Goal: Transaction & Acquisition: Purchase product/service

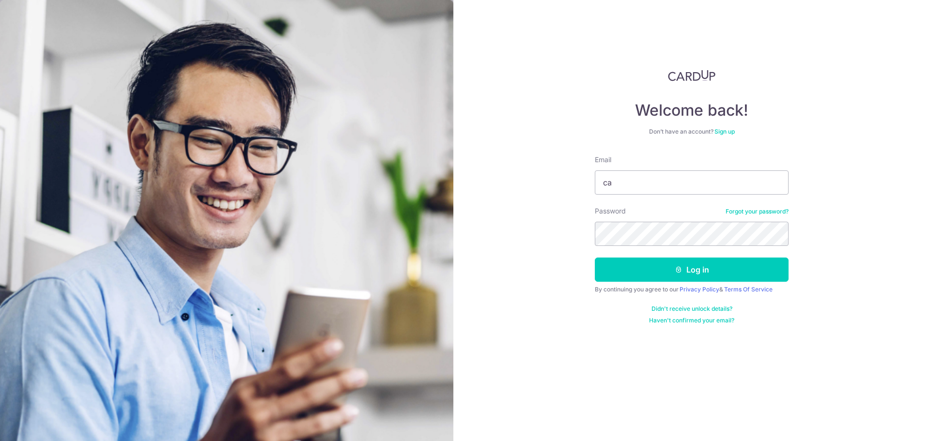
type input "c"
type input "caseylinmh@gmail.com"
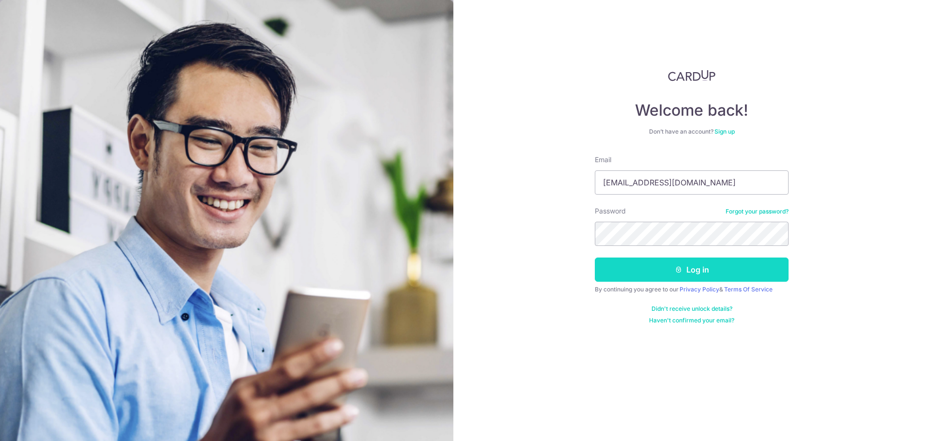
click at [665, 270] on button "Log in" at bounding box center [692, 270] width 194 height 24
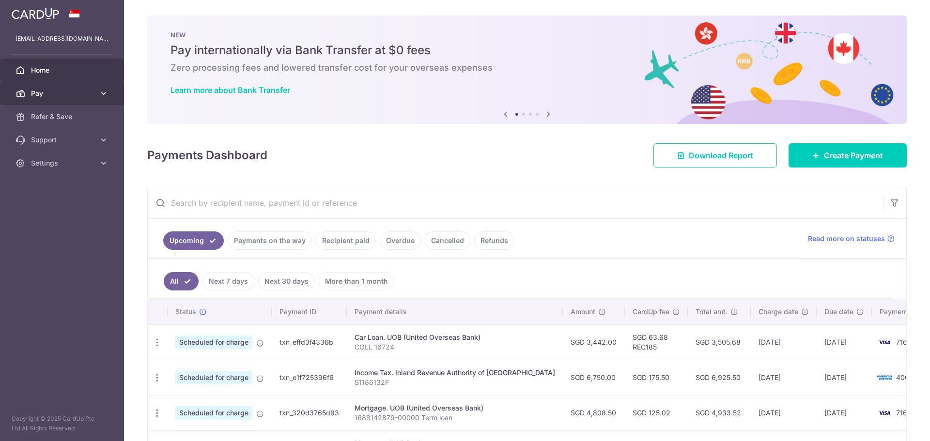
click at [104, 97] on icon at bounding box center [104, 94] width 10 height 10
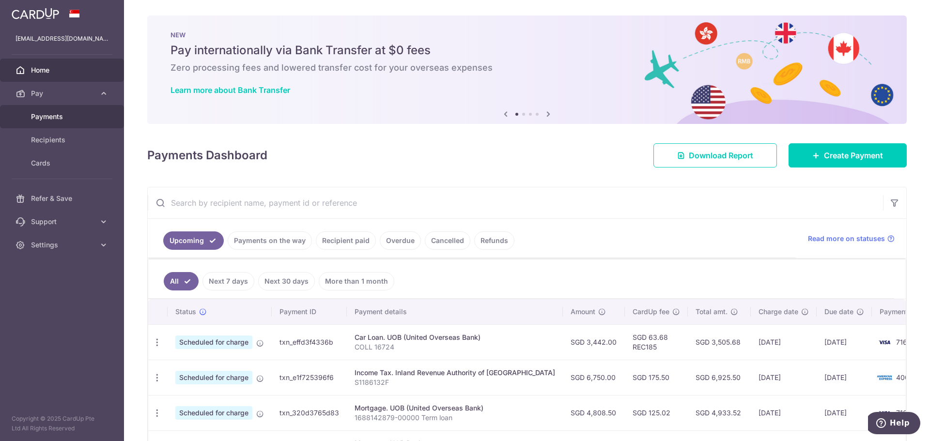
click at [67, 114] on span "Payments" at bounding box center [63, 117] width 64 height 10
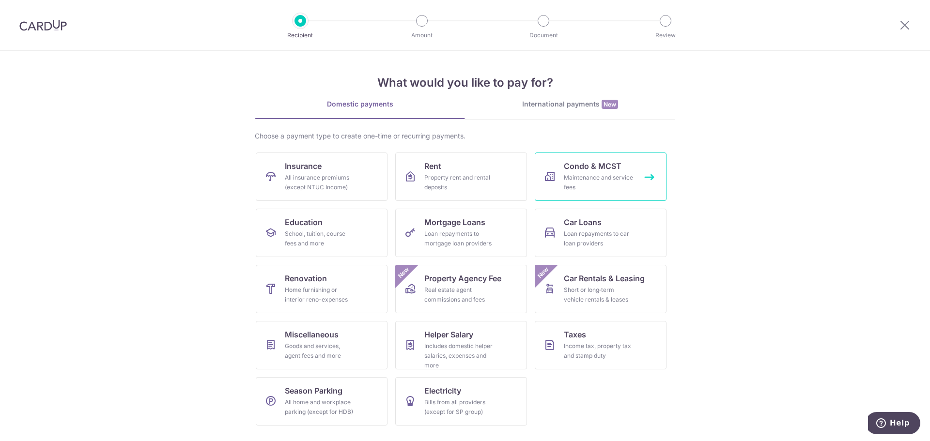
click at [567, 172] on span "Condo & MCST" at bounding box center [593, 166] width 58 height 12
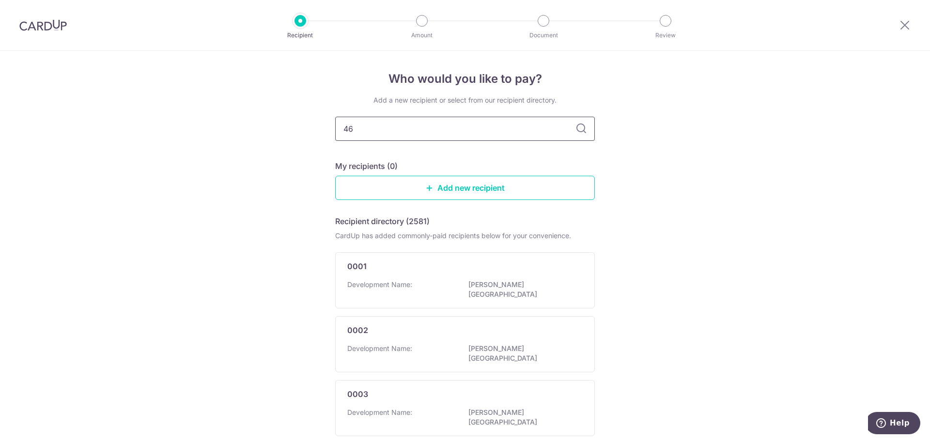
type input "461"
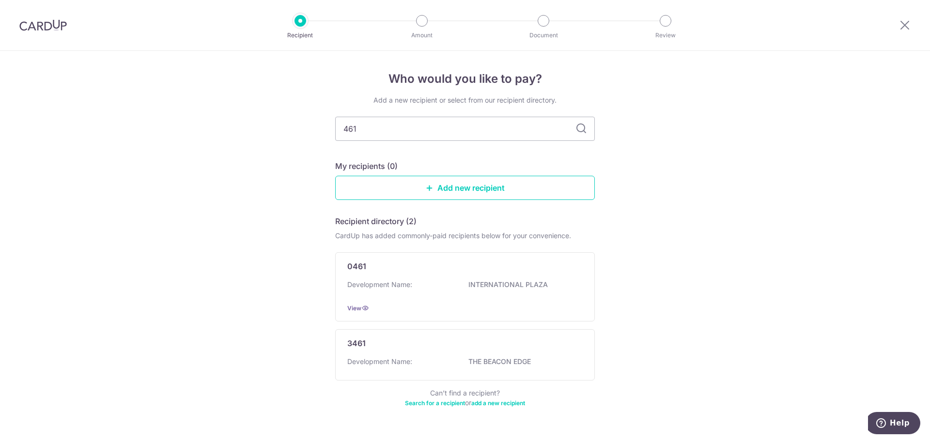
click at [584, 131] on icon at bounding box center [582, 129] width 12 height 12
click at [549, 272] on div "0461 Development Name: INTERNATIONAL PLAZA View" at bounding box center [465, 286] width 260 height 69
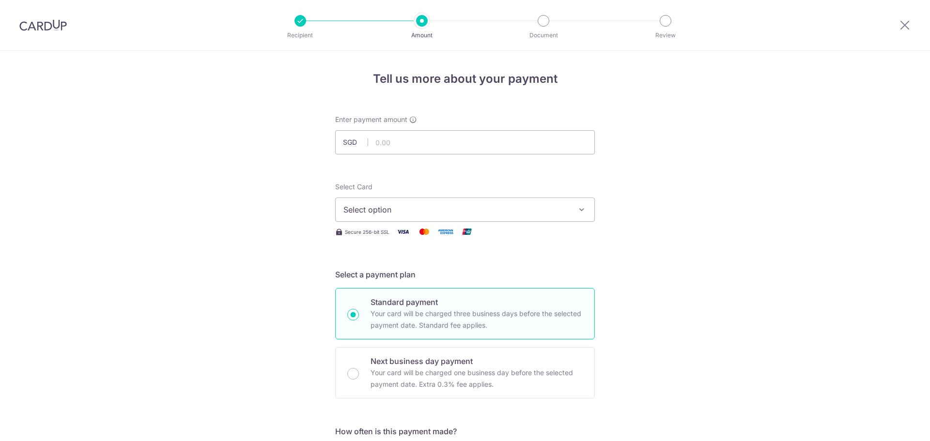
click at [406, 143] on input "text" at bounding box center [465, 142] width 260 height 24
type input "3,273.14"
click at [424, 186] on div "Select Card Select option Add credit card Your Cards **** 3217 **** 7167 **** 4…" at bounding box center [465, 202] width 260 height 40
click at [420, 210] on span "Select option" at bounding box center [457, 210] width 226 height 12
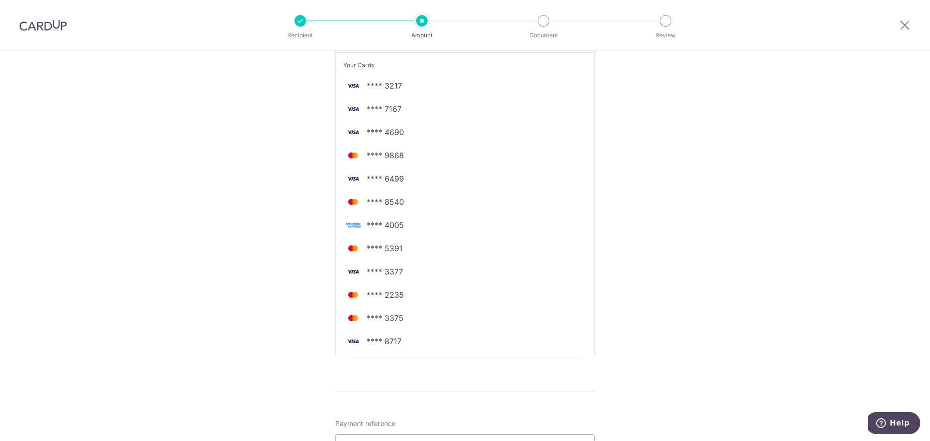
scroll to position [194, 0]
click at [493, 268] on span "**** 3377" at bounding box center [465, 272] width 243 height 12
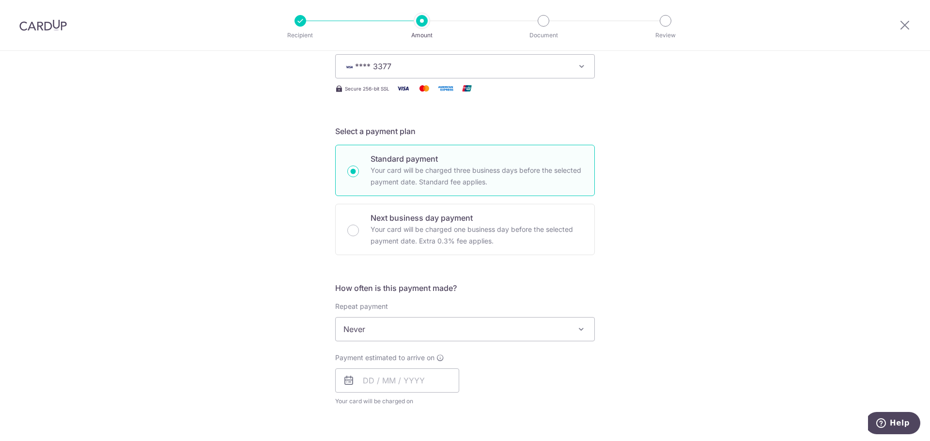
scroll to position [0, 0]
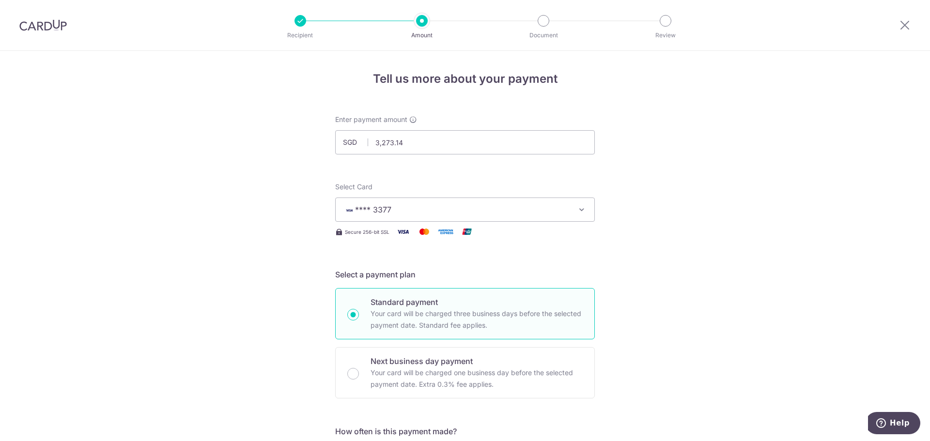
click at [553, 224] on div "Select Card **** 3377 Add credit card Your Cards **** 3217 **** 7167 **** 4690 …" at bounding box center [465, 210] width 260 height 56
click at [561, 216] on button "**** 3377" at bounding box center [465, 210] width 260 height 24
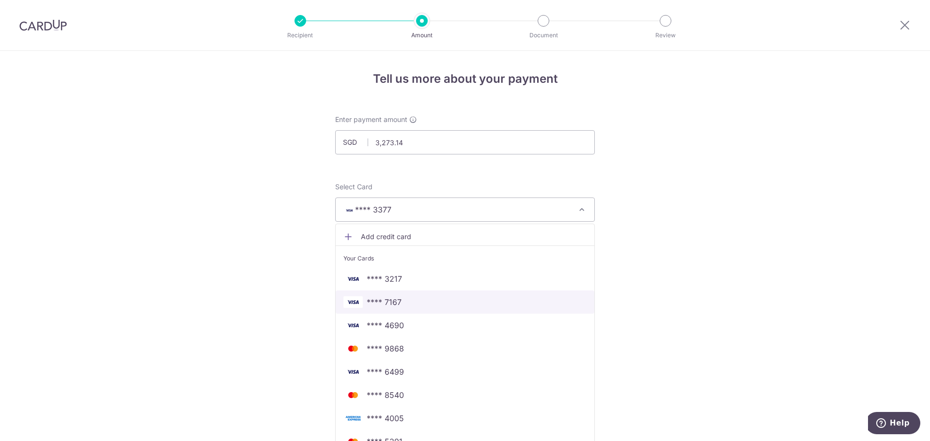
click at [491, 304] on span "**** 7167" at bounding box center [465, 303] width 243 height 12
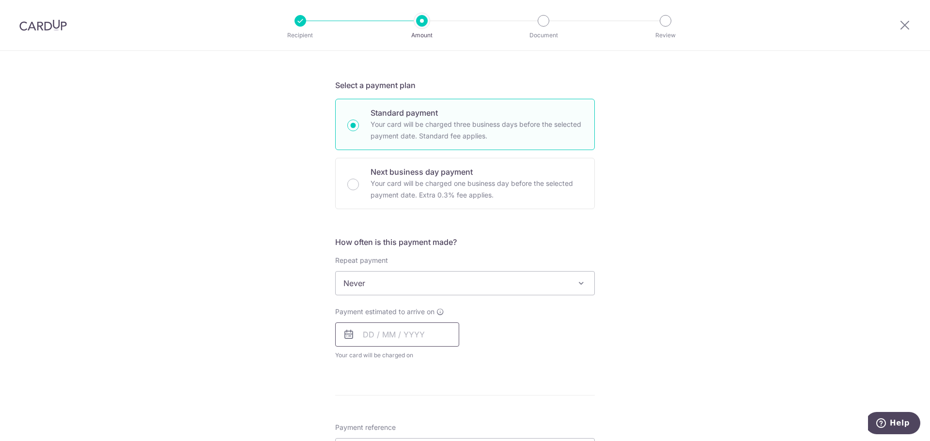
scroll to position [194, 0]
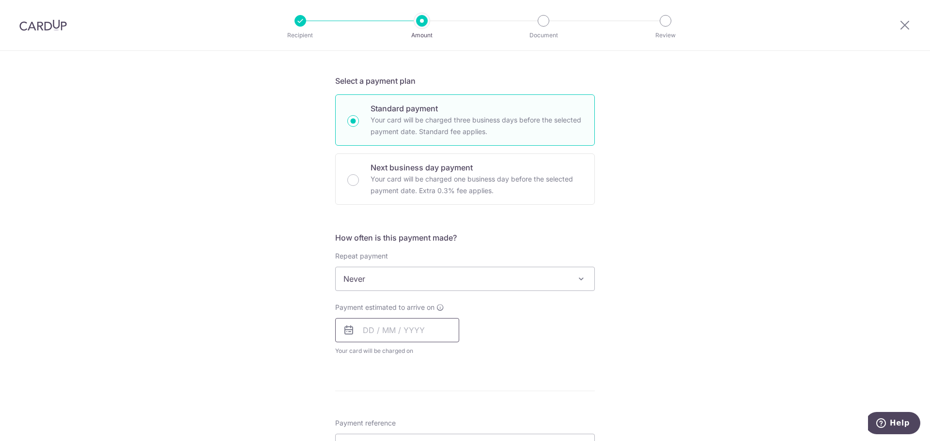
click at [427, 326] on input "text" at bounding box center [397, 330] width 124 height 24
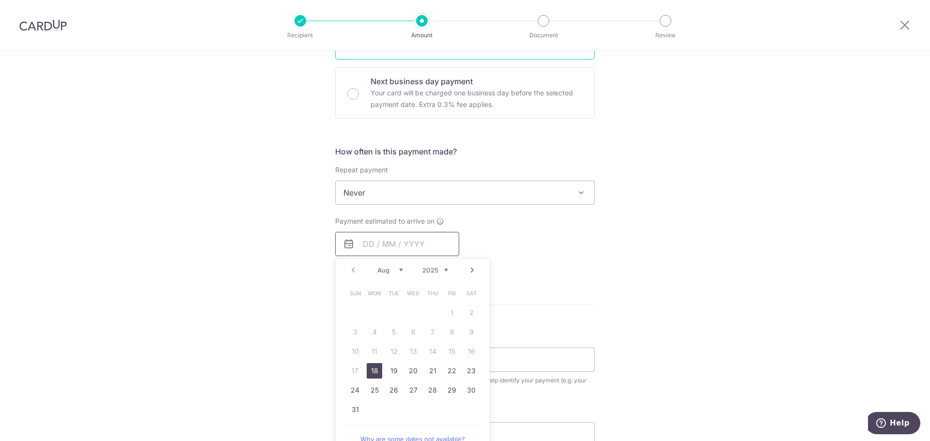
scroll to position [291, 0]
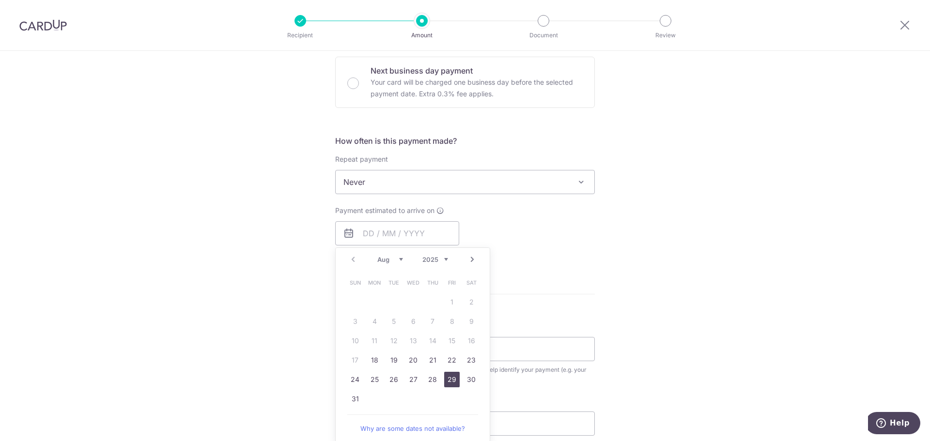
click at [448, 380] on link "29" at bounding box center [452, 380] width 16 height 16
type input "[DATE]"
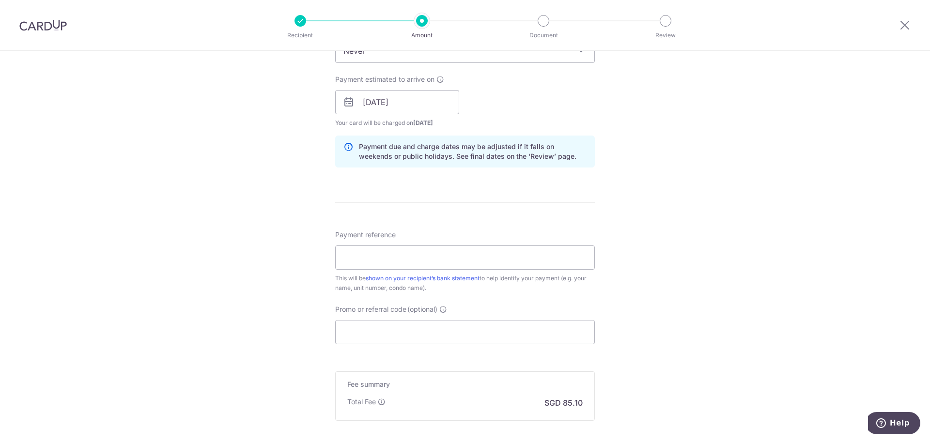
scroll to position [436, 0]
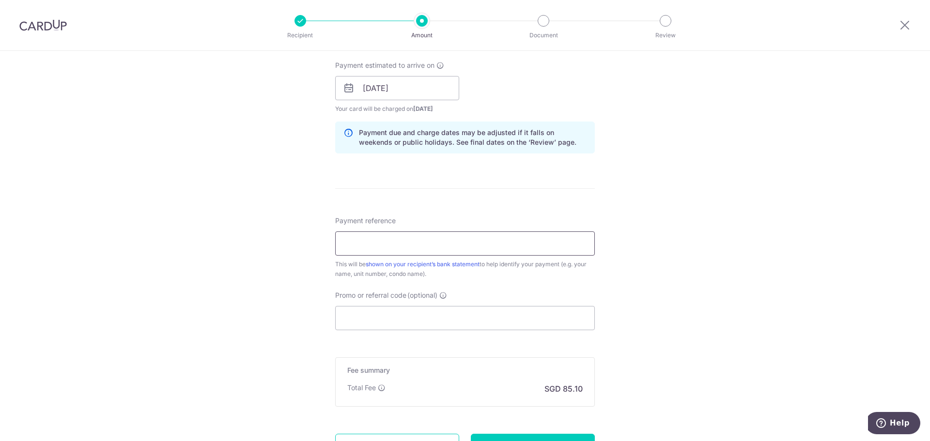
click at [504, 251] on input "Payment reference" at bounding box center [465, 244] width 260 height 24
type input "[PHONE_NUMBER]"
click at [650, 338] on div "Tell us more about your payment Enter payment amount SGD 3,273.14 3273.14 Selec…" at bounding box center [465, 73] width 930 height 916
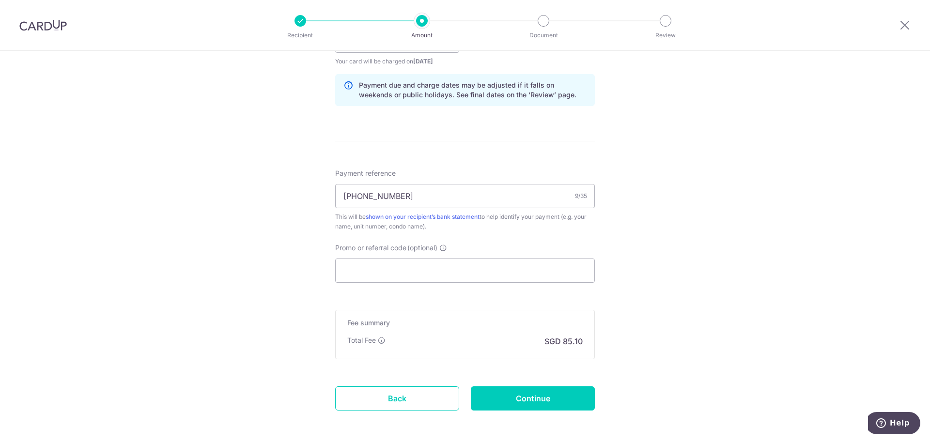
scroll to position [526, 0]
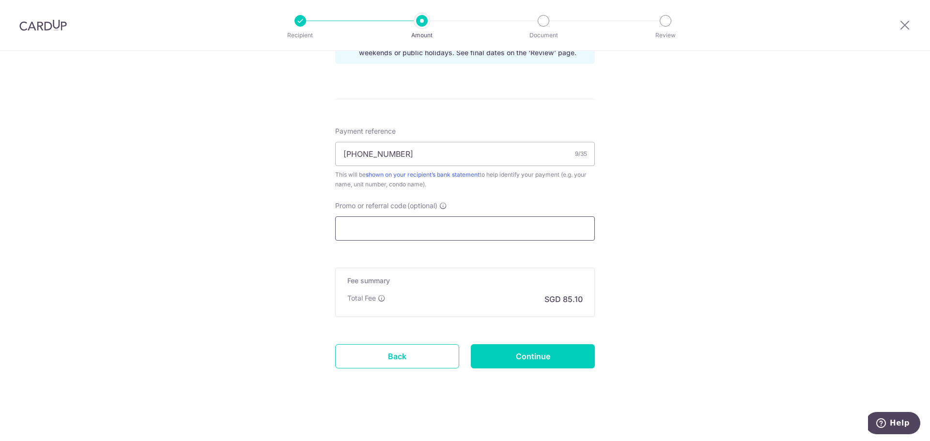
click at [500, 227] on input "Promo or referral code (optional)" at bounding box center [465, 229] width 260 height 24
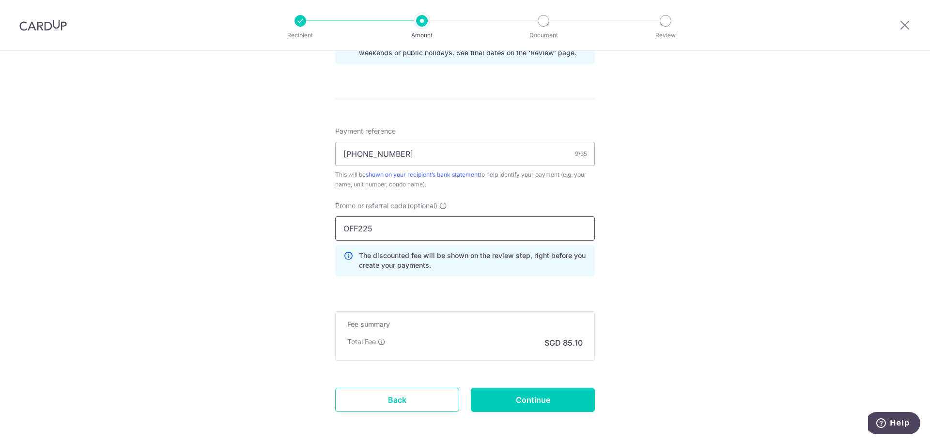
type input "OFF225"
click at [711, 311] on div "Tell us more about your payment Enter payment amount SGD 3,273.14 3273.14 Selec…" at bounding box center [465, 5] width 930 height 960
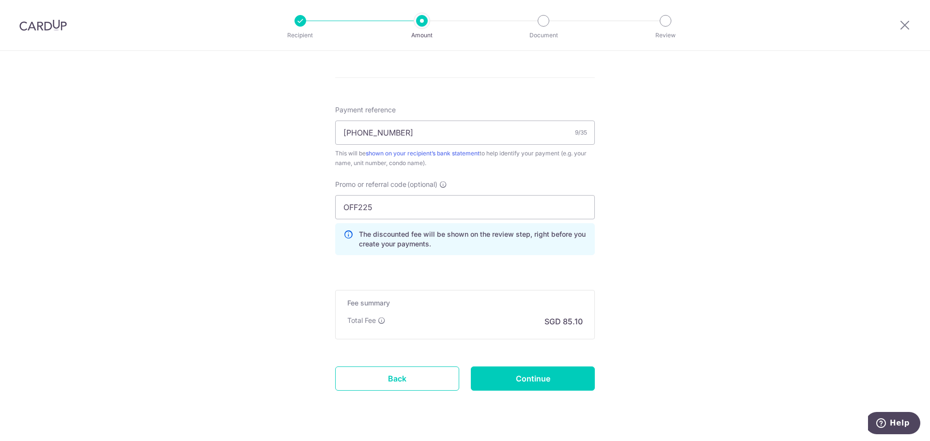
scroll to position [569, 0]
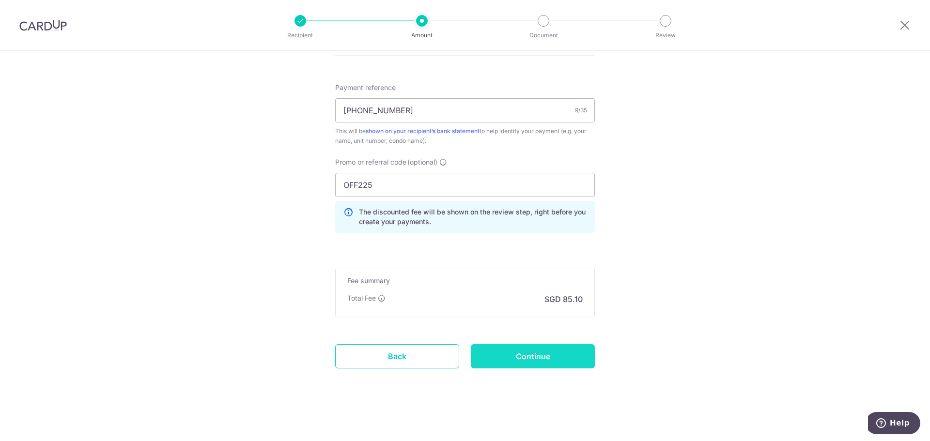
click at [509, 353] on input "Continue" at bounding box center [533, 356] width 124 height 24
type input "Create Schedule"
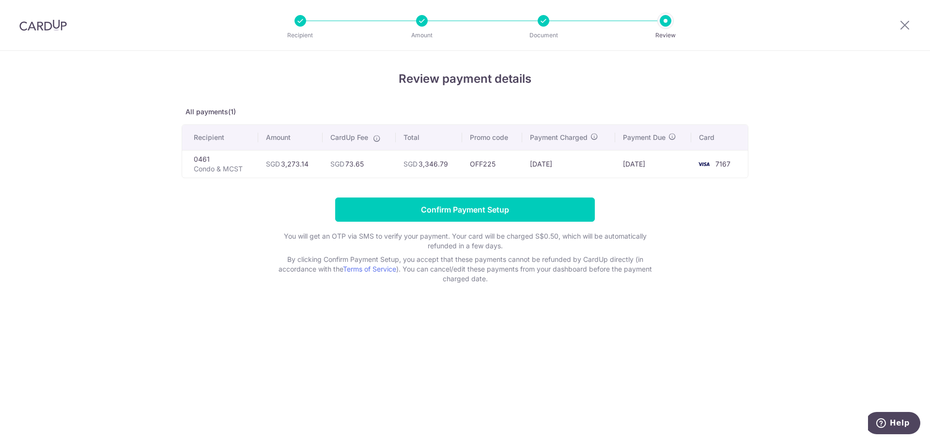
click at [540, 25] on div at bounding box center [544, 21] width 12 height 12
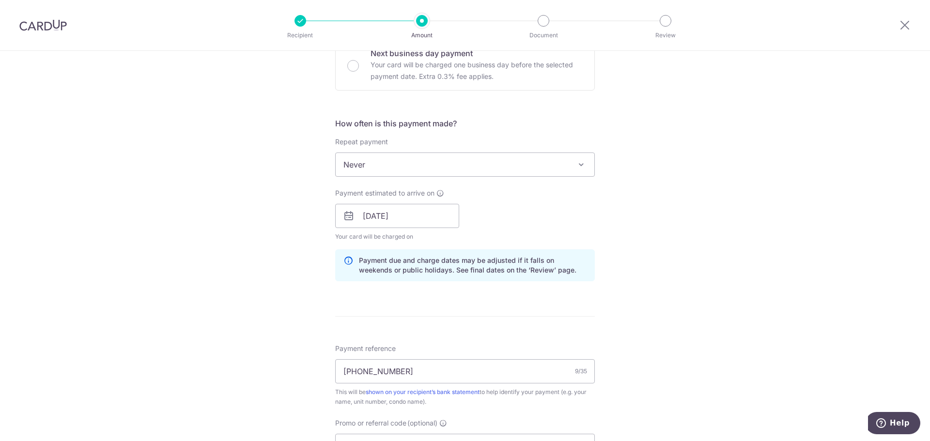
scroll to position [569, 0]
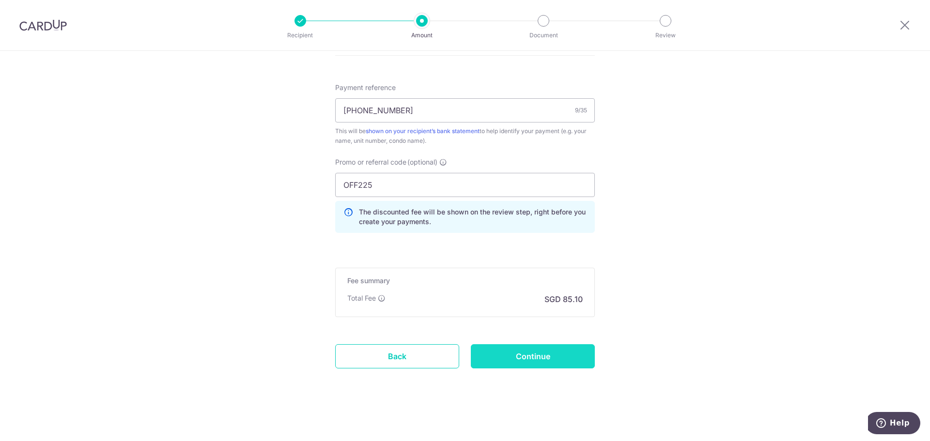
click at [528, 356] on input "Continue" at bounding box center [533, 356] width 124 height 24
type input "Update Schedule"
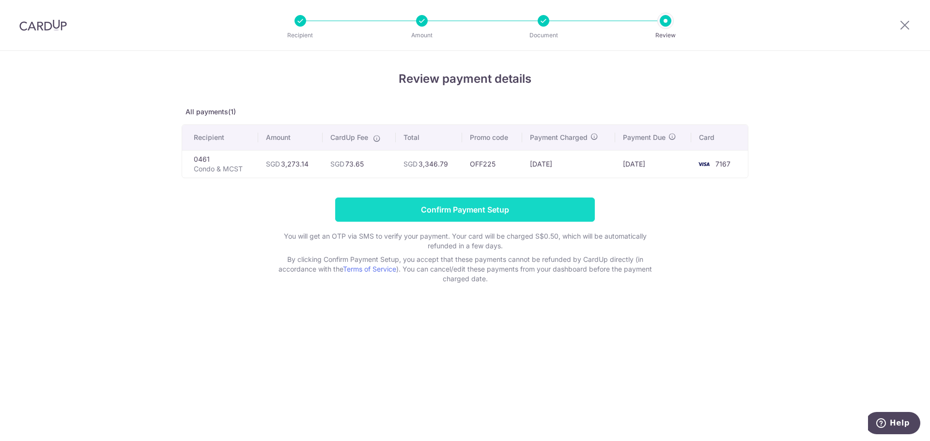
click at [511, 213] on input "Confirm Payment Setup" at bounding box center [465, 210] width 260 height 24
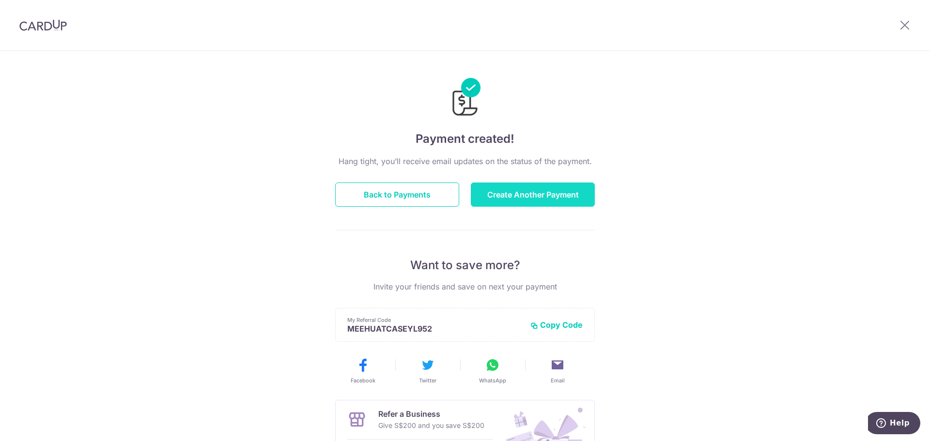
click at [529, 193] on button "Create Another Payment" at bounding box center [533, 195] width 124 height 24
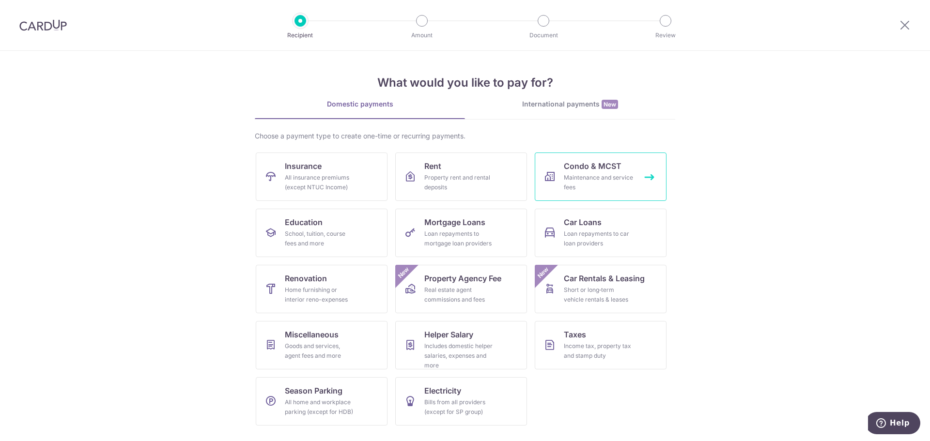
click at [584, 169] on span "Condo & MCST" at bounding box center [593, 166] width 58 height 12
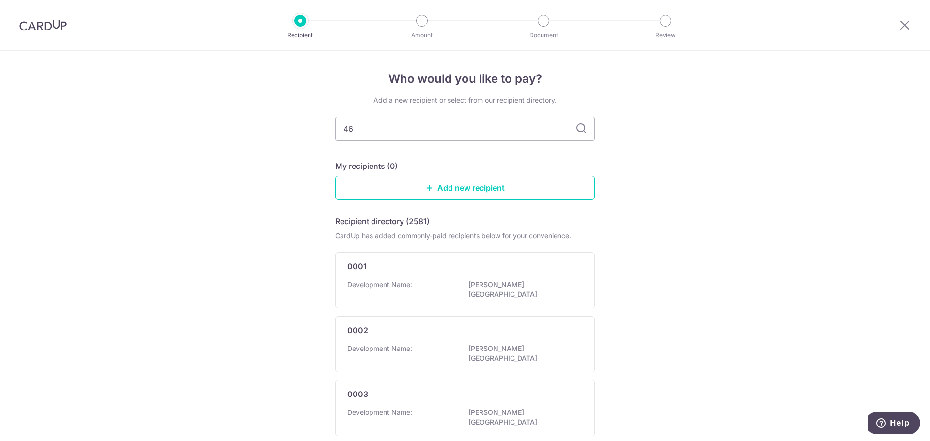
type input "461"
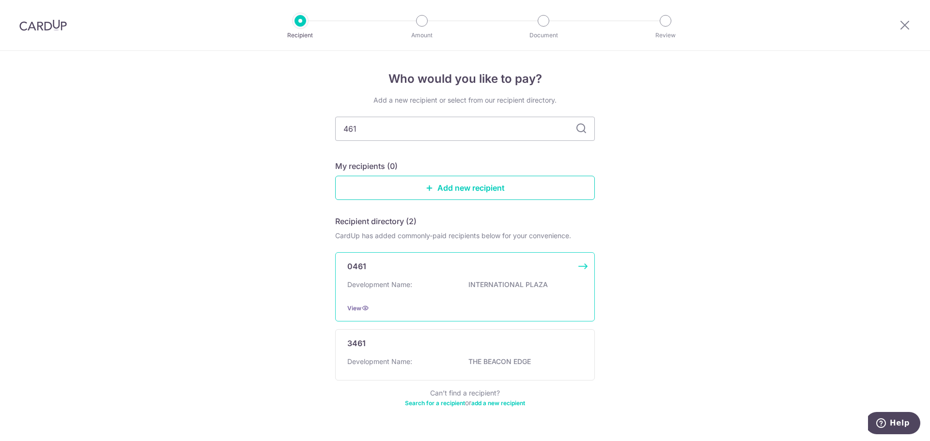
click at [465, 307] on div "View" at bounding box center [464, 308] width 235 height 10
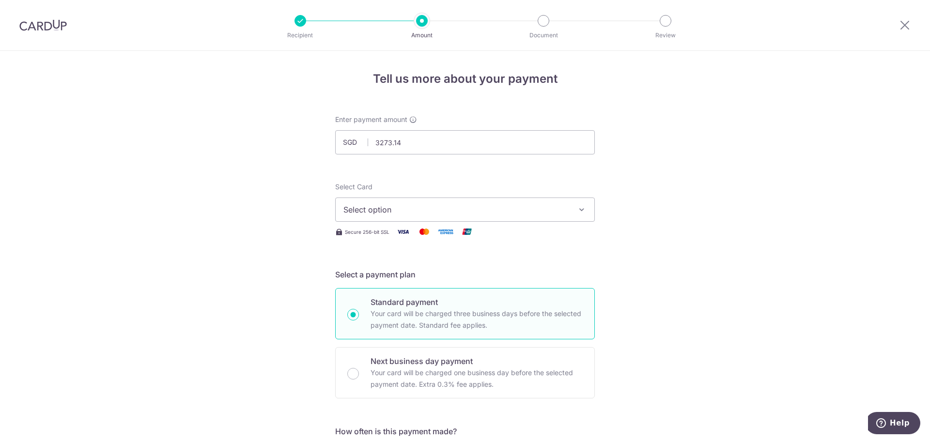
type input "3,273.14"
click at [405, 206] on span "Select option" at bounding box center [457, 210] width 226 height 12
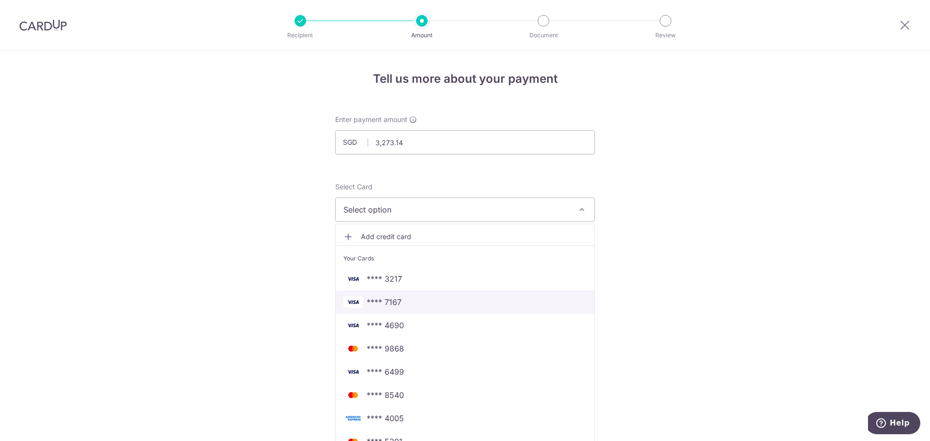
click at [419, 307] on span "**** 7167" at bounding box center [465, 303] width 243 height 12
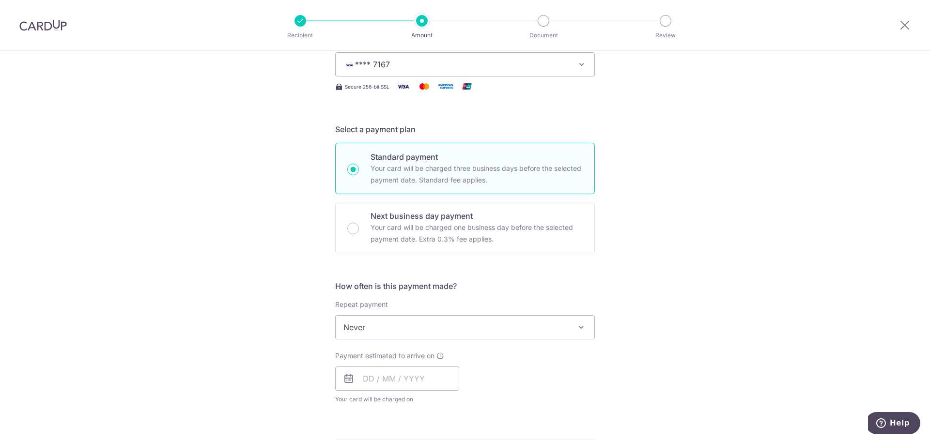
scroll to position [194, 0]
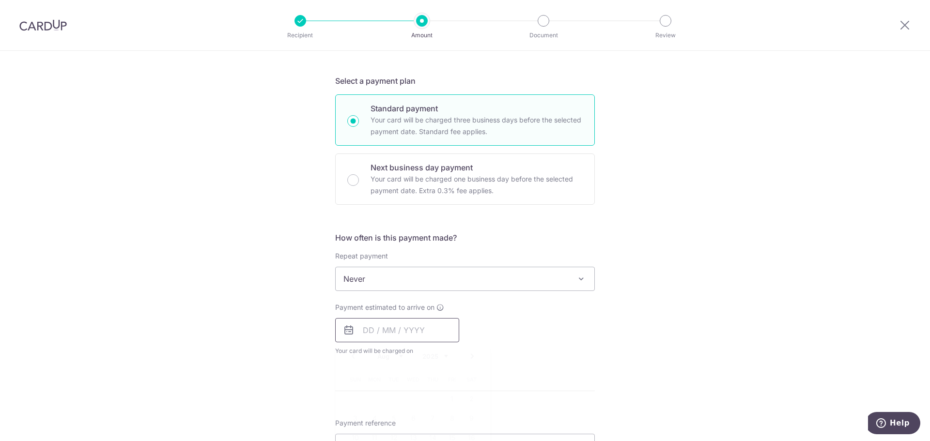
click at [413, 337] on input "text" at bounding box center [397, 330] width 124 height 24
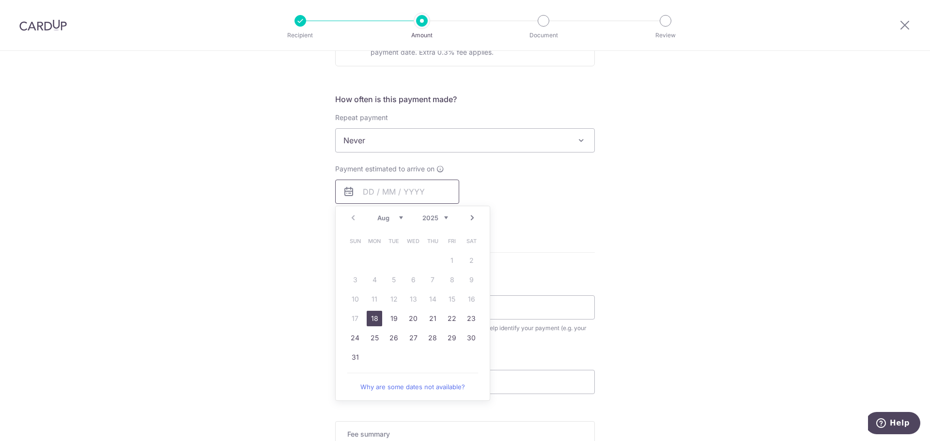
scroll to position [339, 0]
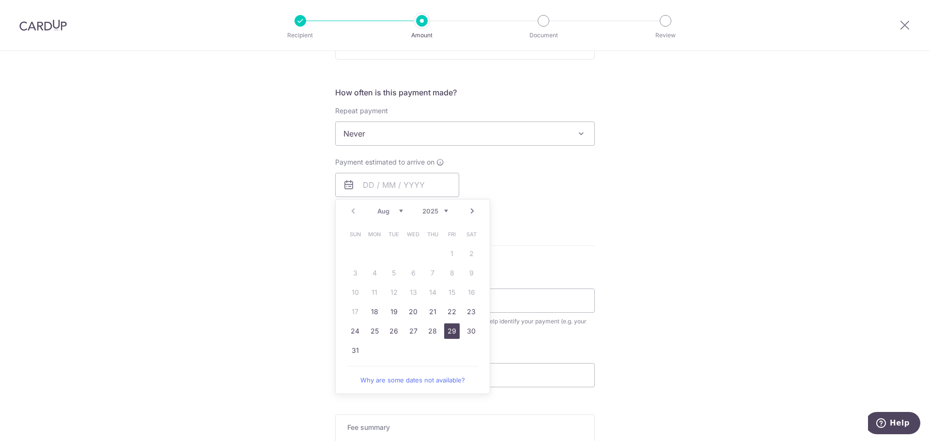
click at [451, 329] on link "29" at bounding box center [452, 332] width 16 height 16
type input "[DATE]"
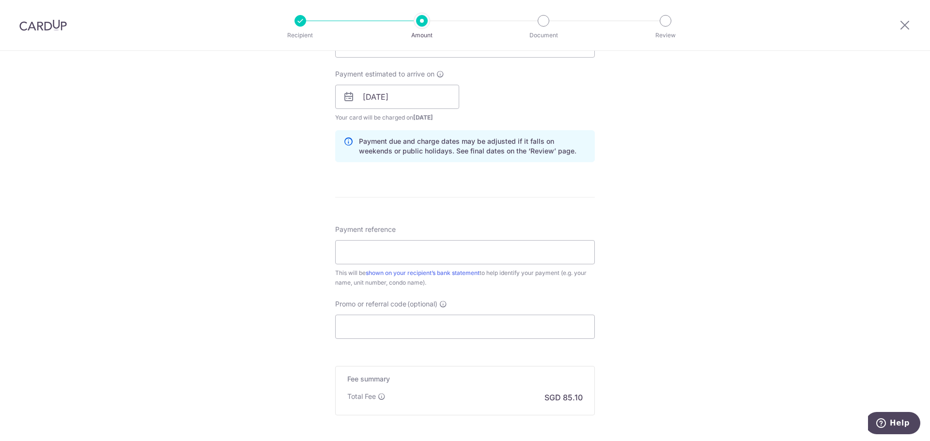
scroll to position [436, 0]
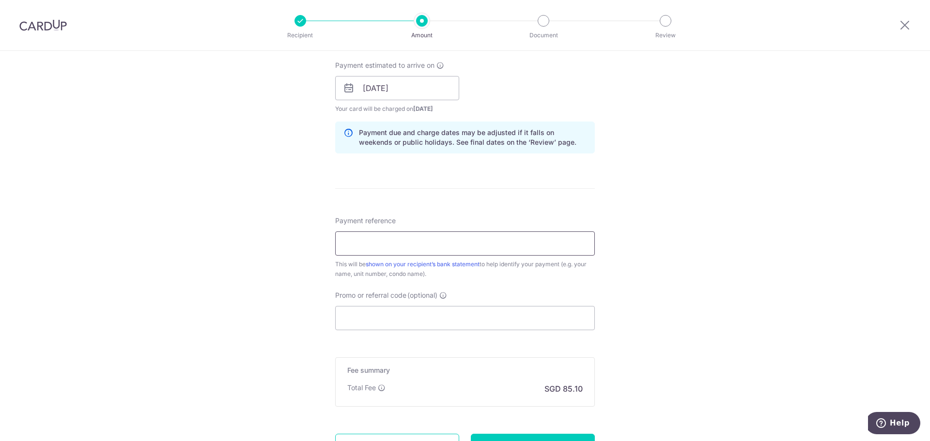
click at [489, 249] on input "Payment reference" at bounding box center [465, 244] width 260 height 24
type input "461-35-12"
click at [488, 313] on input "Promo or referral code (optional)" at bounding box center [465, 318] width 260 height 24
type input "o"
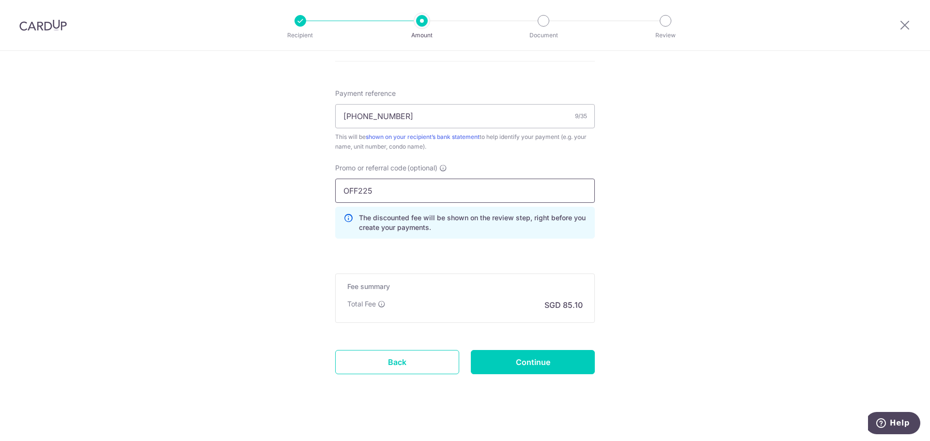
scroll to position [569, 0]
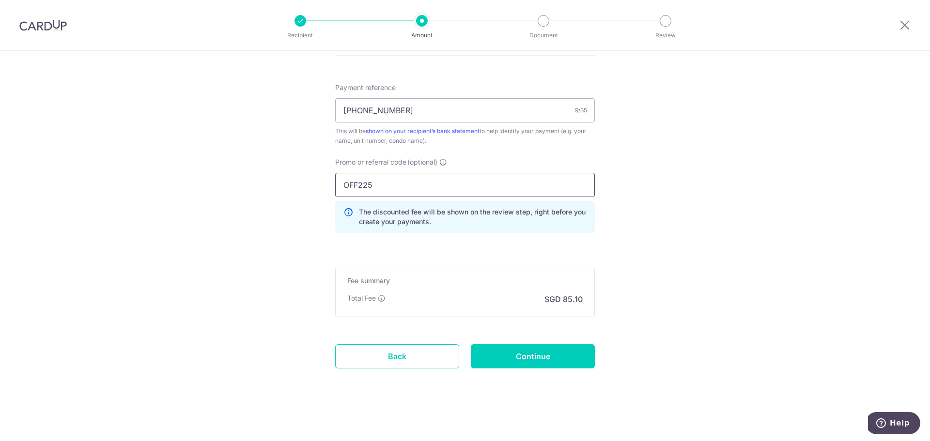
type input "OFF225"
click at [526, 359] on input "Continue" at bounding box center [533, 356] width 124 height 24
type input "Create Schedule"
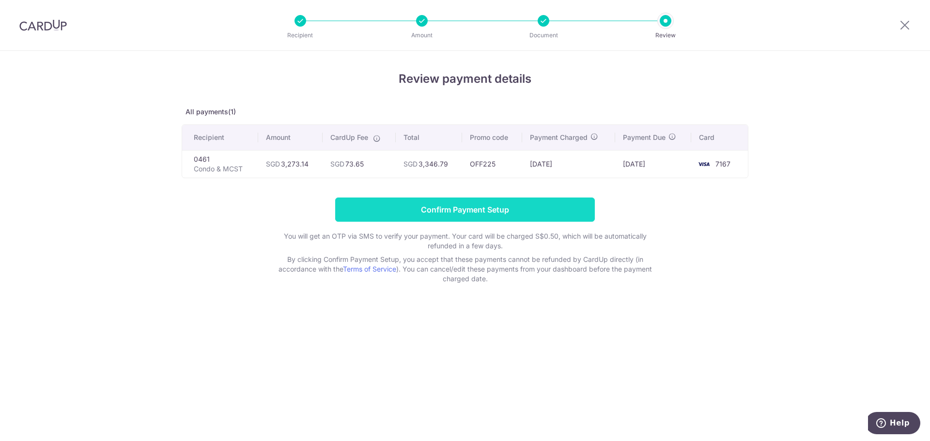
click at [580, 219] on input "Confirm Payment Setup" at bounding box center [465, 210] width 260 height 24
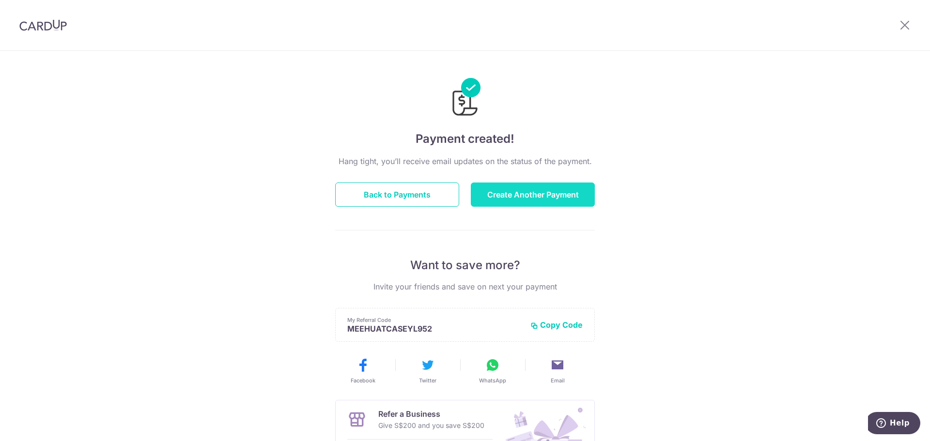
click at [533, 197] on button "Create Another Payment" at bounding box center [533, 195] width 124 height 24
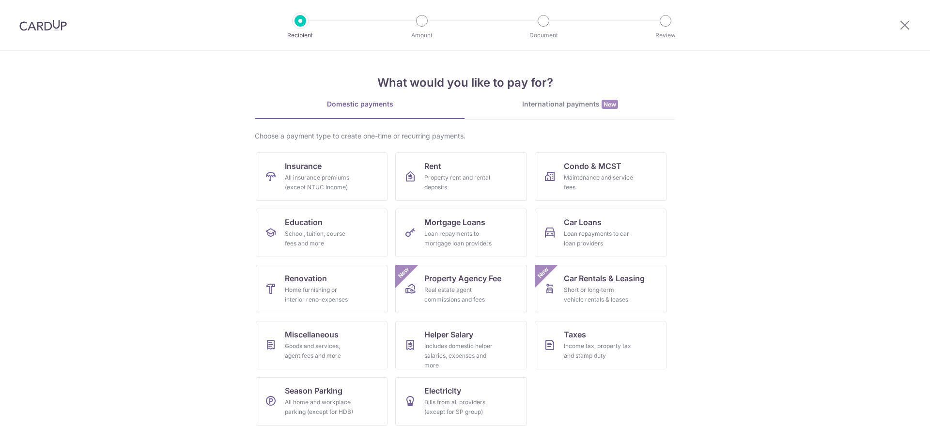
click at [588, 182] on div "Maintenance and service fees" at bounding box center [599, 182] width 70 height 19
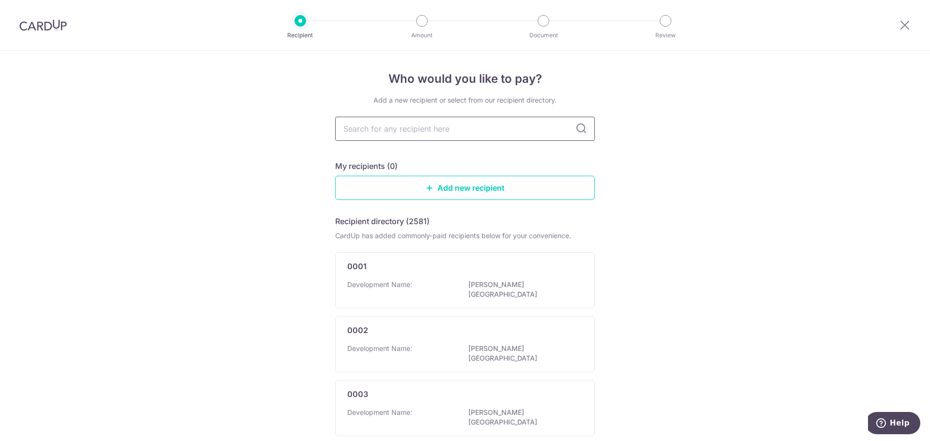
click at [519, 134] on input "text" at bounding box center [465, 129] width 260 height 24
type input "461"
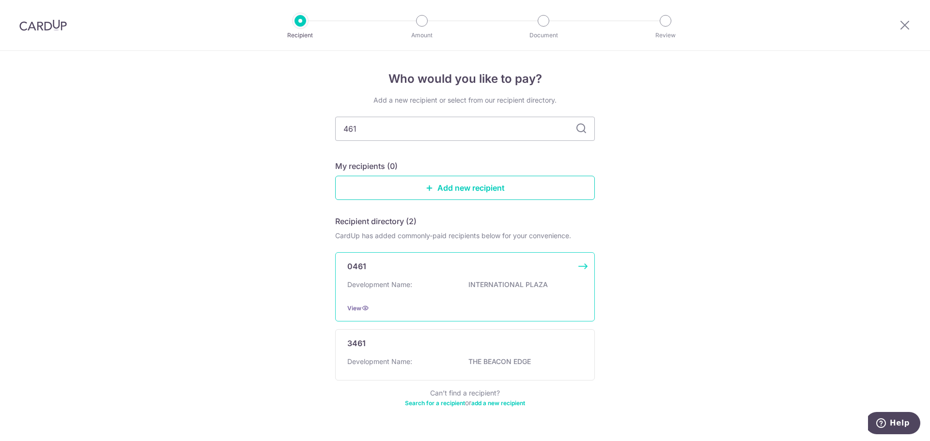
drag, startPoint x: 548, startPoint y: 309, endPoint x: 547, endPoint y: 304, distance: 4.9
click at [550, 308] on div "View" at bounding box center [464, 308] width 235 height 10
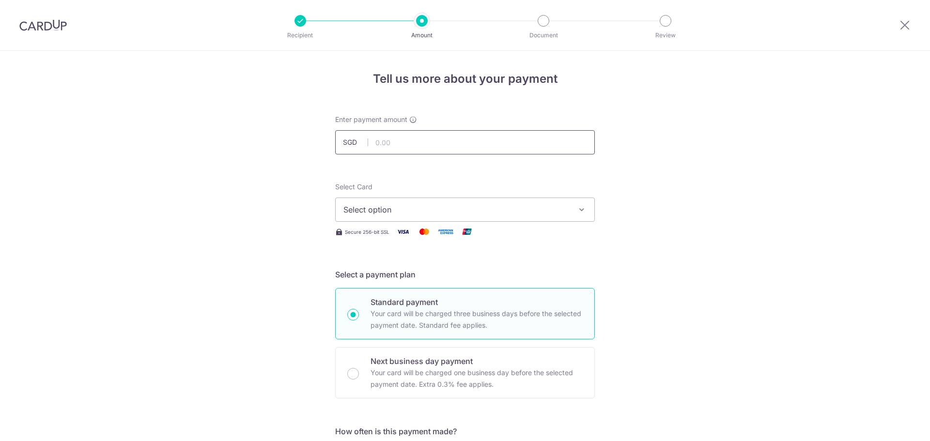
click at [466, 140] on input "text" at bounding box center [465, 142] width 260 height 24
type input "1,636.57"
click at [532, 211] on span "Select option" at bounding box center [457, 210] width 226 height 12
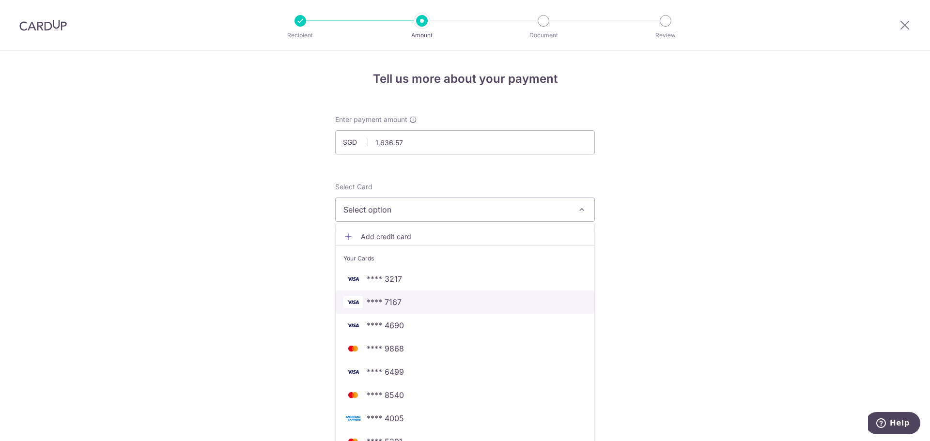
click at [526, 309] on link "**** 7167" at bounding box center [465, 302] width 259 height 23
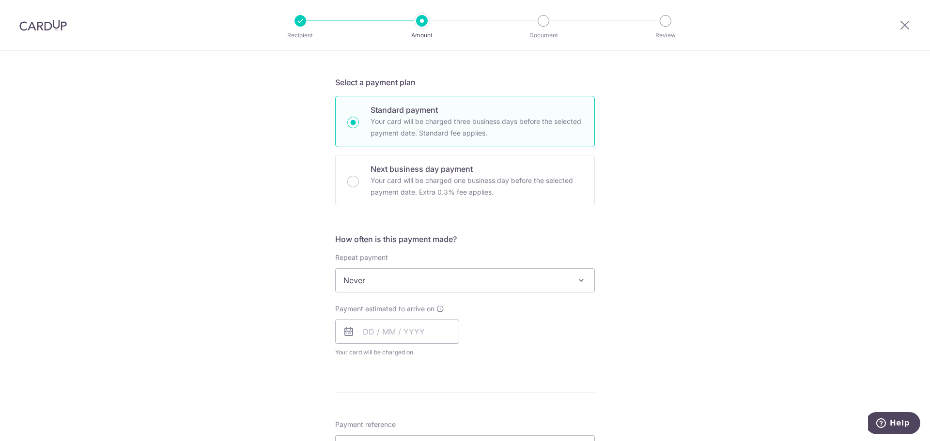
scroll to position [194, 0]
click at [418, 334] on input "text" at bounding box center [397, 330] width 124 height 24
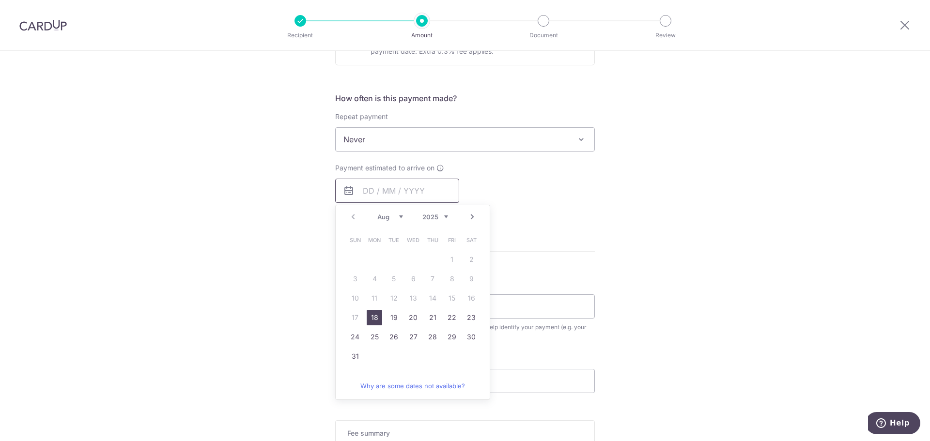
scroll to position [339, 0]
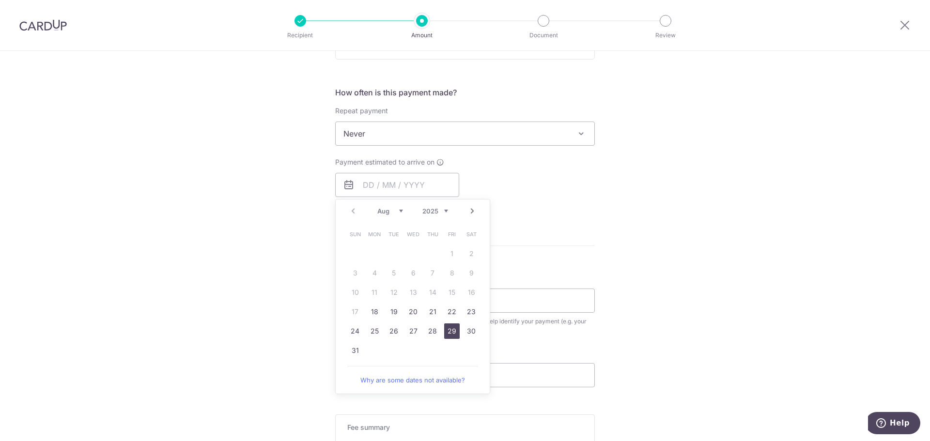
click at [448, 329] on link "29" at bounding box center [452, 332] width 16 height 16
type input "[DATE]"
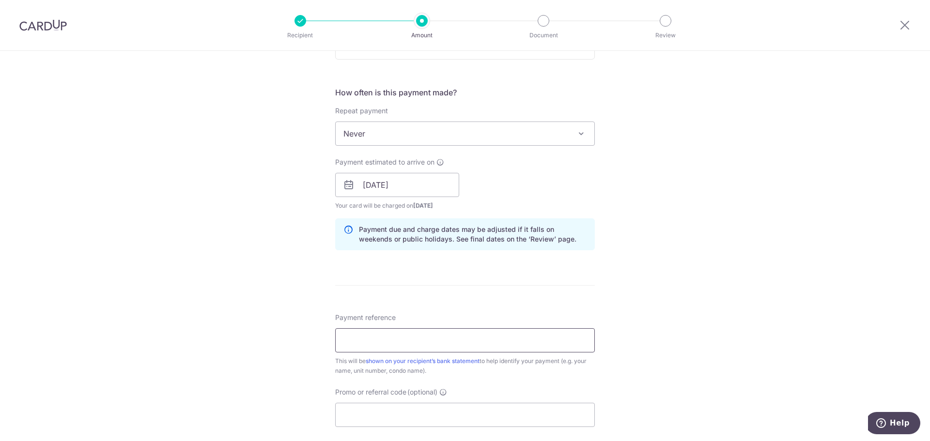
click at [486, 348] on input "Payment reference" at bounding box center [465, 340] width 260 height 24
type input "[PHONE_NUMBER]"
click at [526, 395] on div "Promo or referral code (optional) The discounted fee will be shown on the revie…" at bounding box center [465, 408] width 260 height 40
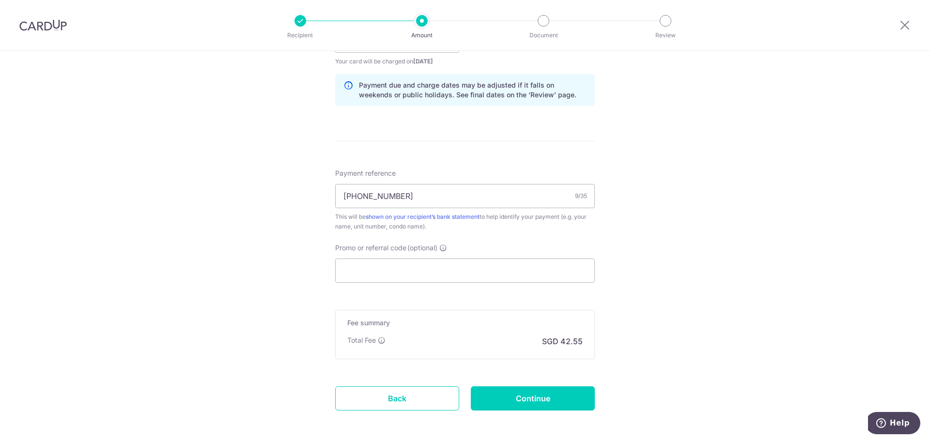
scroll to position [484, 0]
click at [501, 263] on input "Promo or referral code (optional)" at bounding box center [465, 270] width 260 height 24
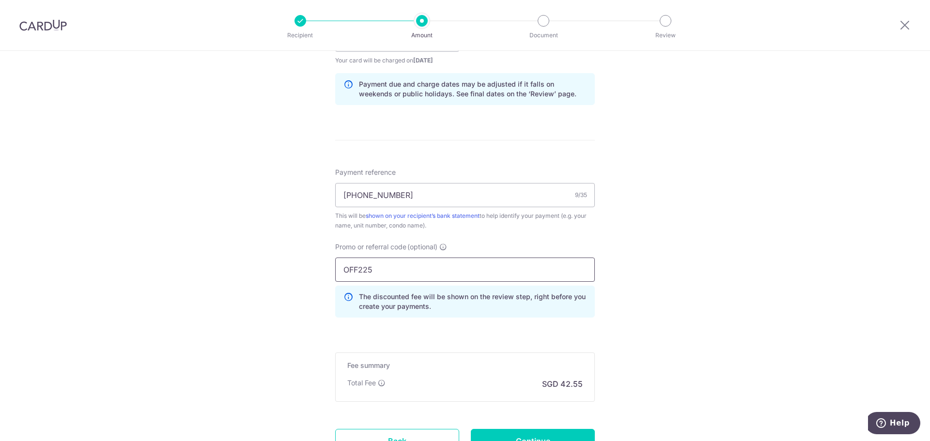
type input "OFF225"
click at [633, 258] on div "Tell us more about your payment Enter payment amount SGD 1,636.57 1636.57 Selec…" at bounding box center [465, 46] width 930 height 960
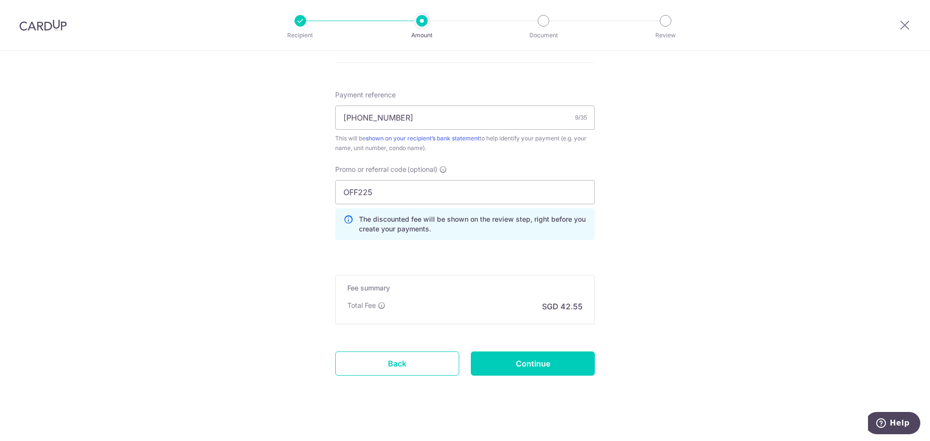
scroll to position [569, 0]
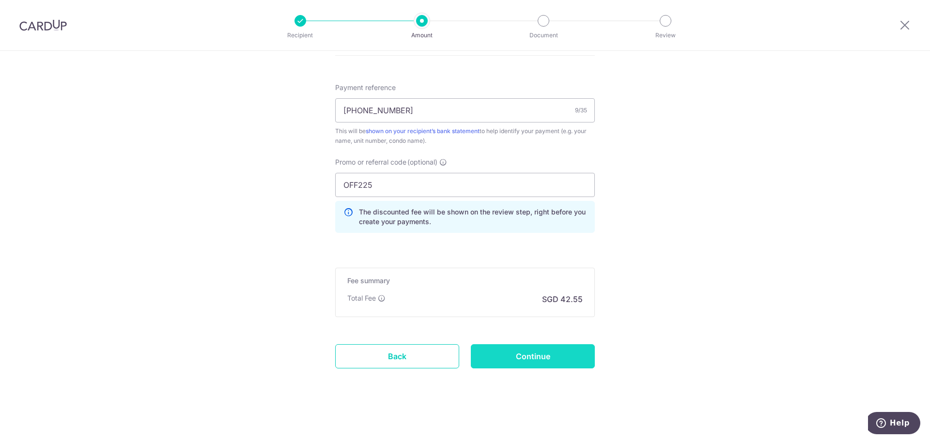
click at [578, 361] on input "Continue" at bounding box center [533, 356] width 124 height 24
type input "Create Schedule"
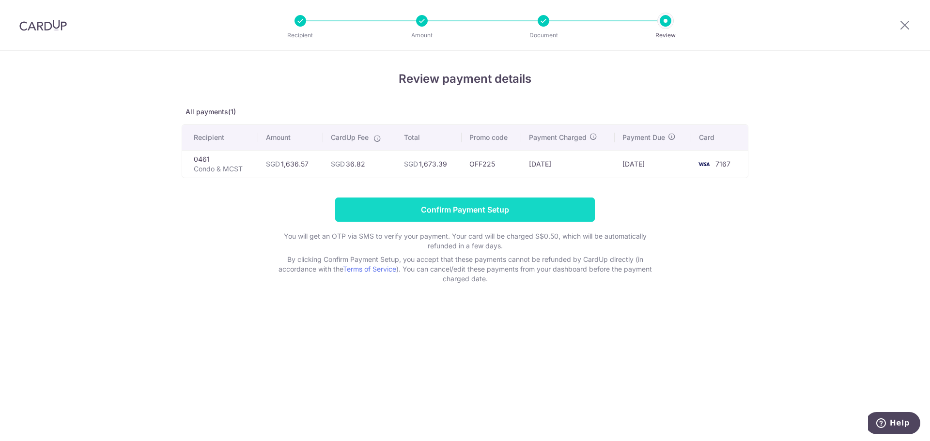
click at [564, 213] on input "Confirm Payment Setup" at bounding box center [465, 210] width 260 height 24
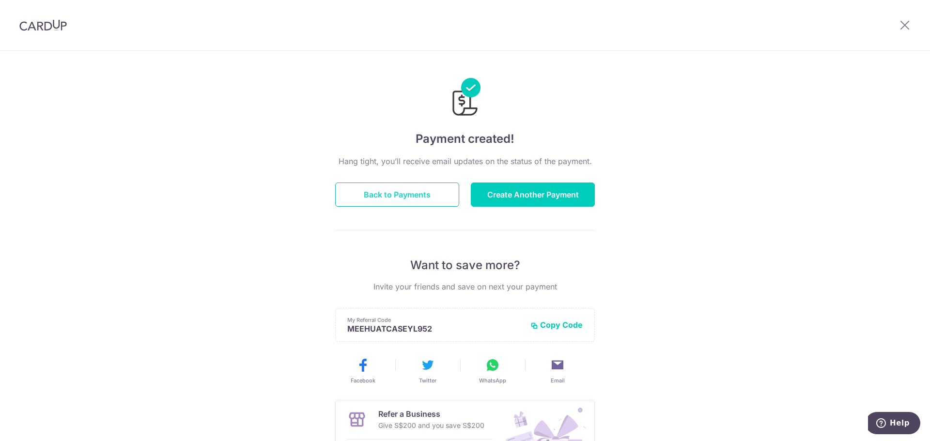
click at [416, 202] on button "Back to Payments" at bounding box center [397, 195] width 124 height 24
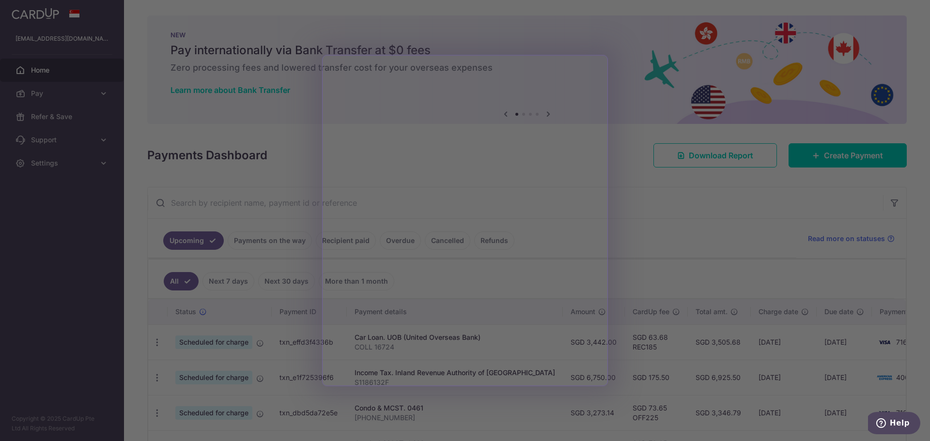
click at [670, 232] on div at bounding box center [469, 223] width 939 height 446
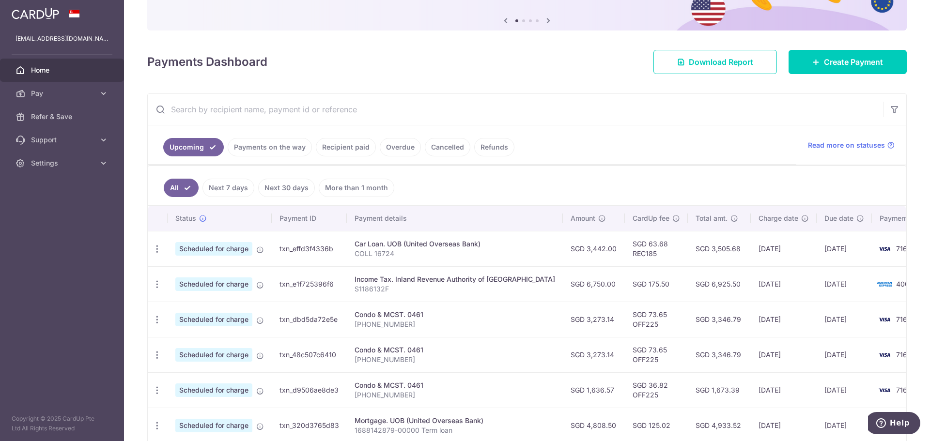
scroll to position [97, 0]
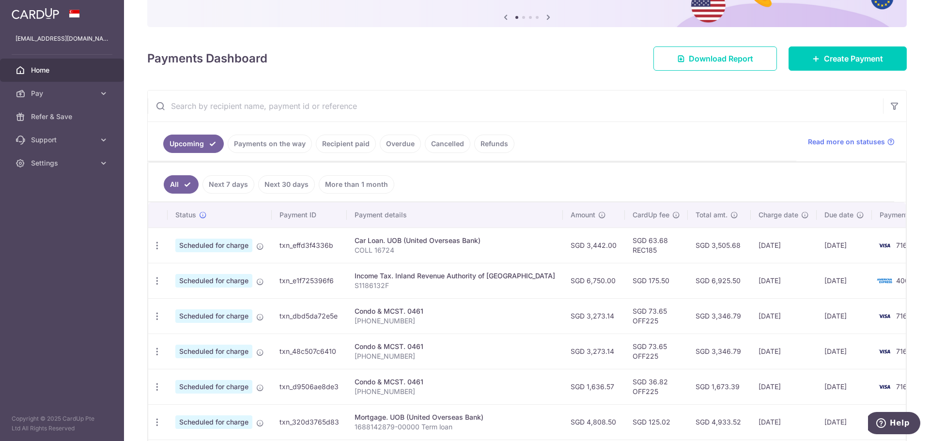
click at [224, 184] on link "Next 7 days" at bounding box center [229, 184] width 52 height 18
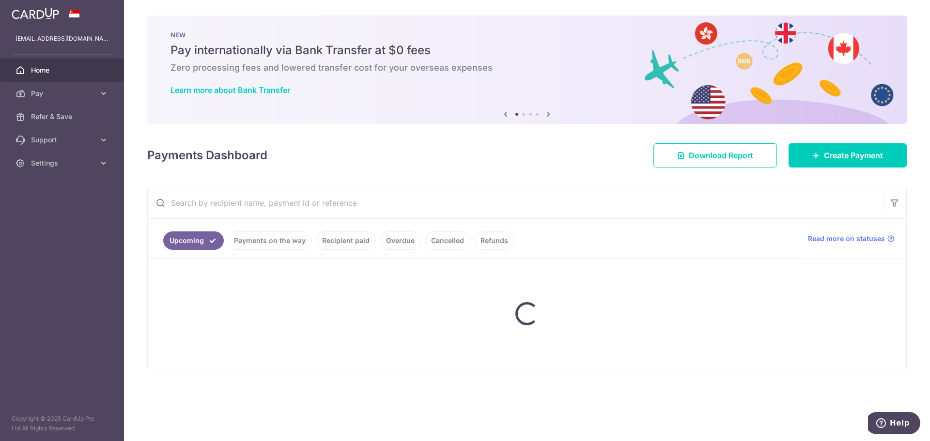
scroll to position [0, 0]
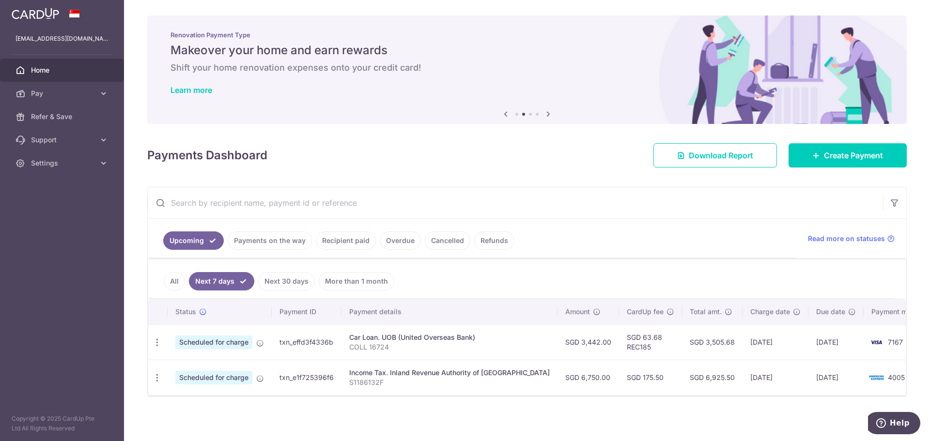
click at [293, 281] on link "Next 30 days" at bounding box center [286, 281] width 57 height 18
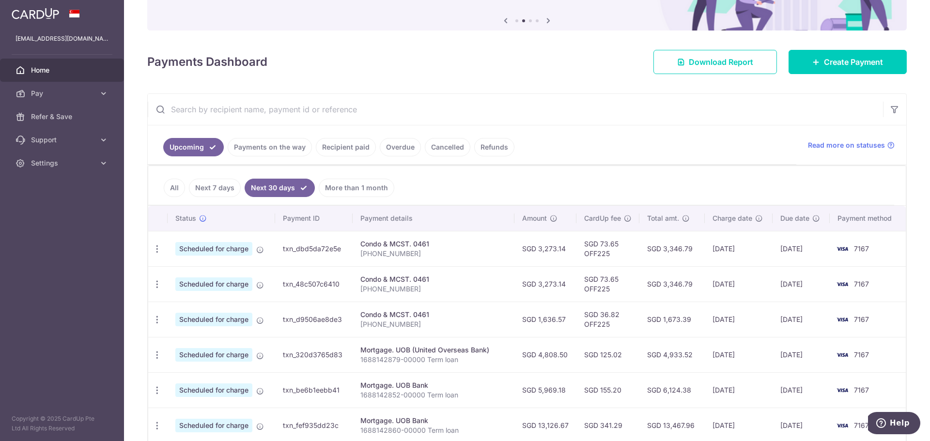
scroll to position [97, 0]
